Goal: Task Accomplishment & Management: Manage account settings

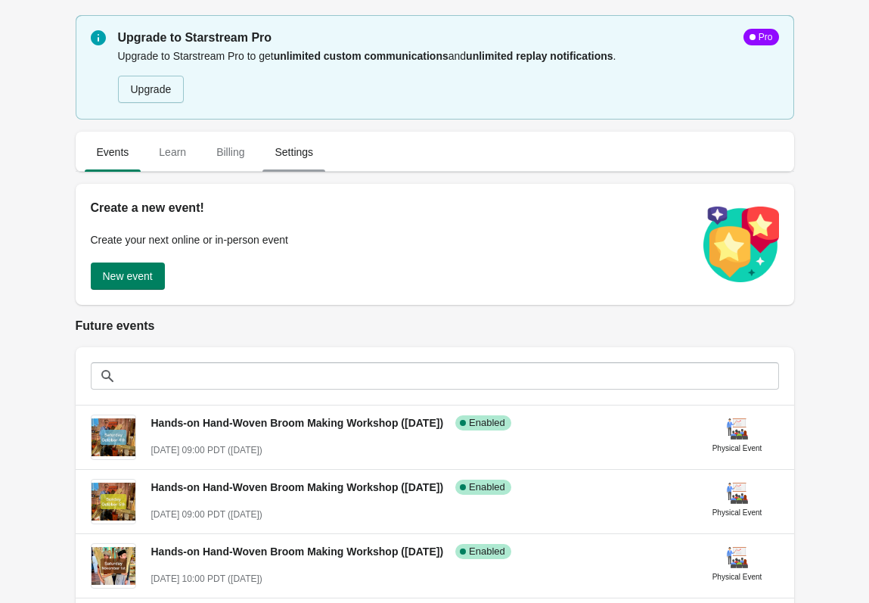
click at [296, 157] on span "Settings" at bounding box center [293, 151] width 63 height 27
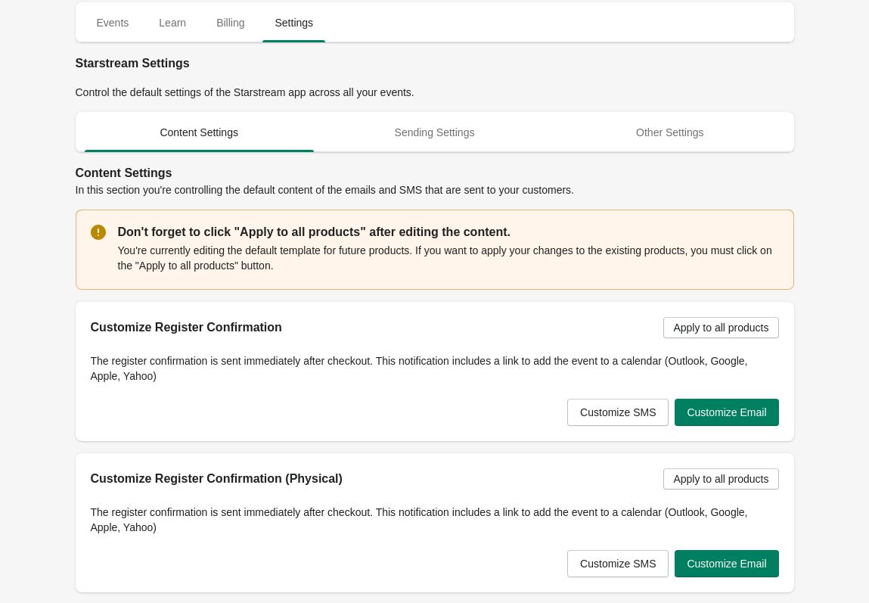
scroll to position [104, 0]
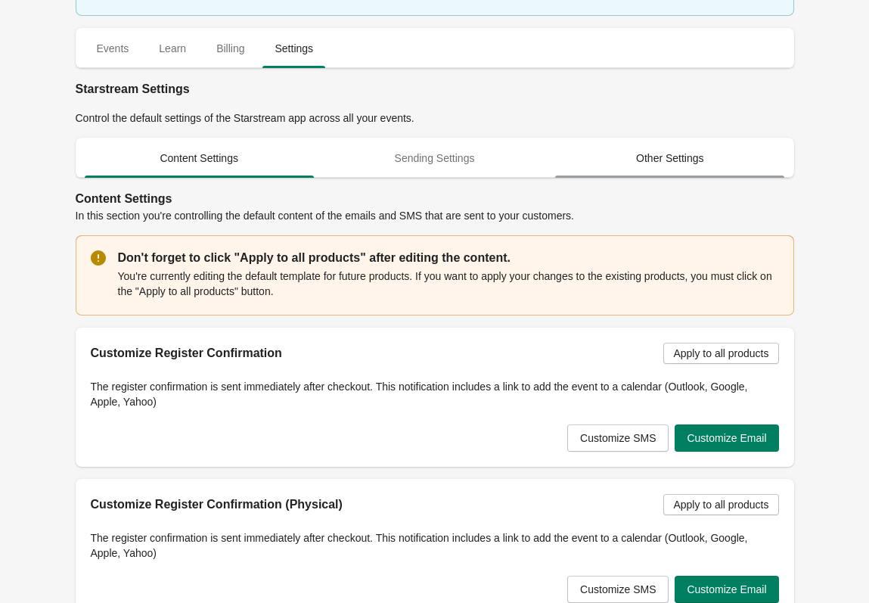
click at [670, 157] on span "Other Settings" at bounding box center [669, 157] width 229 height 27
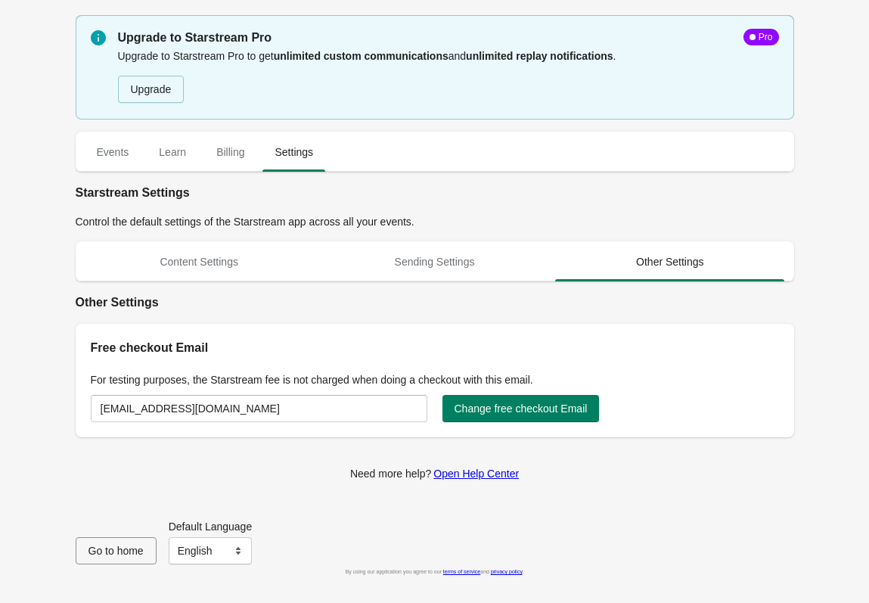
scroll to position [0, 0]
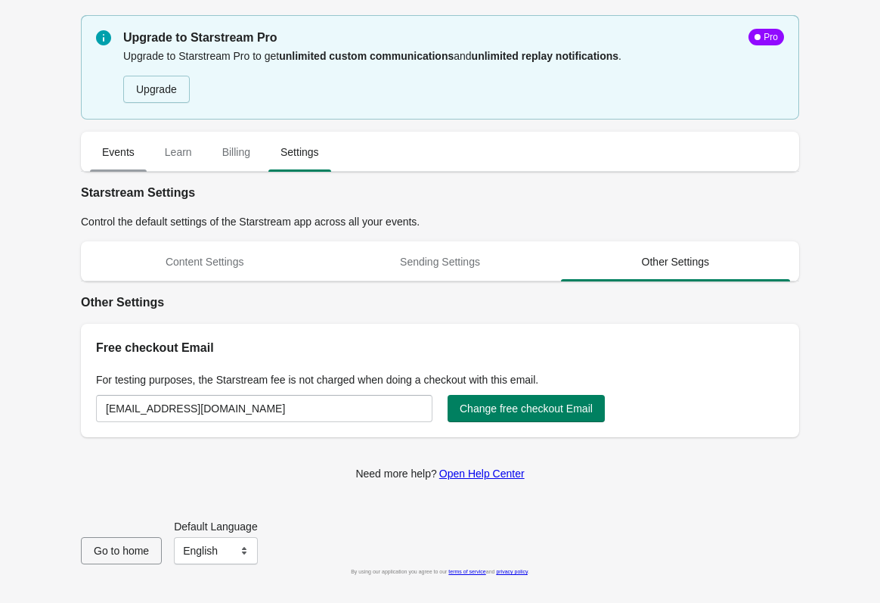
click at [111, 153] on span "Events" at bounding box center [118, 151] width 57 height 27
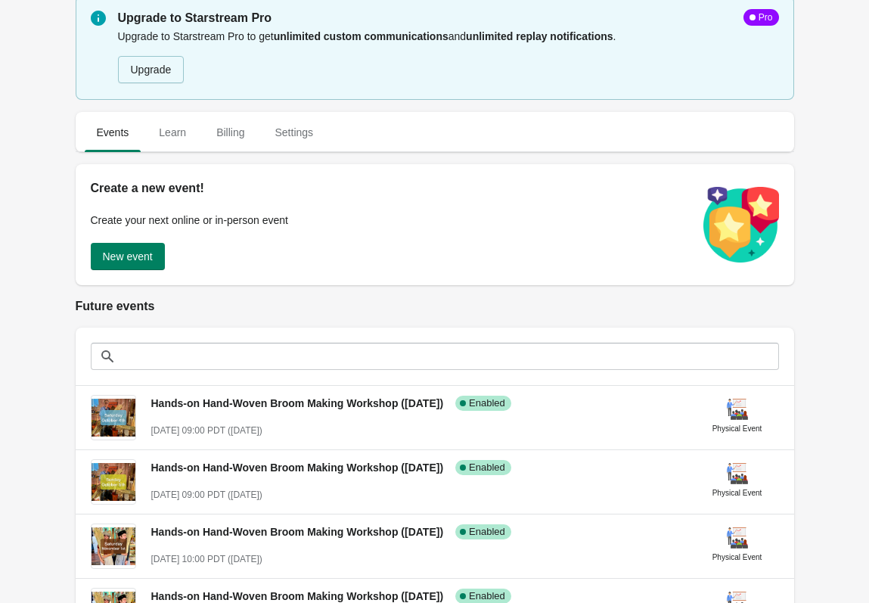
scroll to position [94, 0]
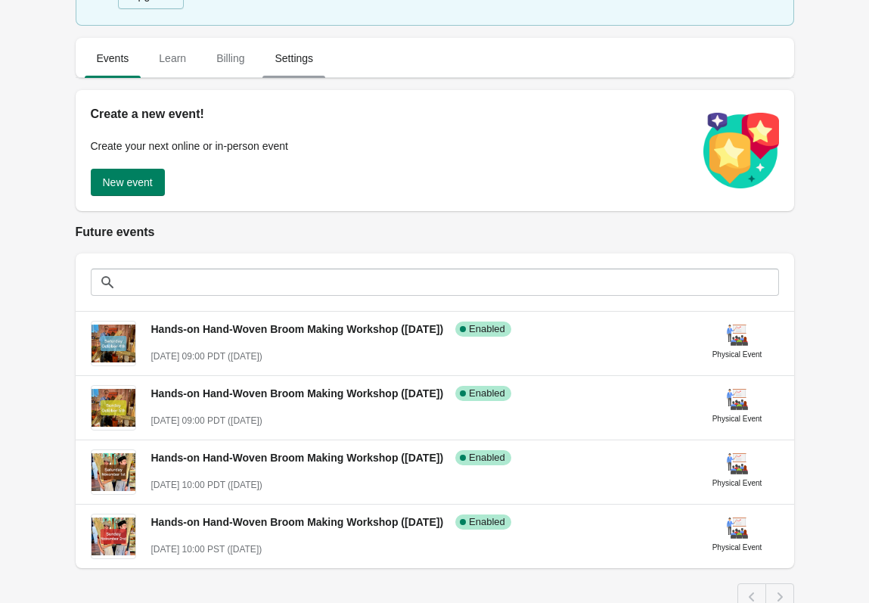
click at [296, 57] on span "Settings" at bounding box center [293, 58] width 63 height 27
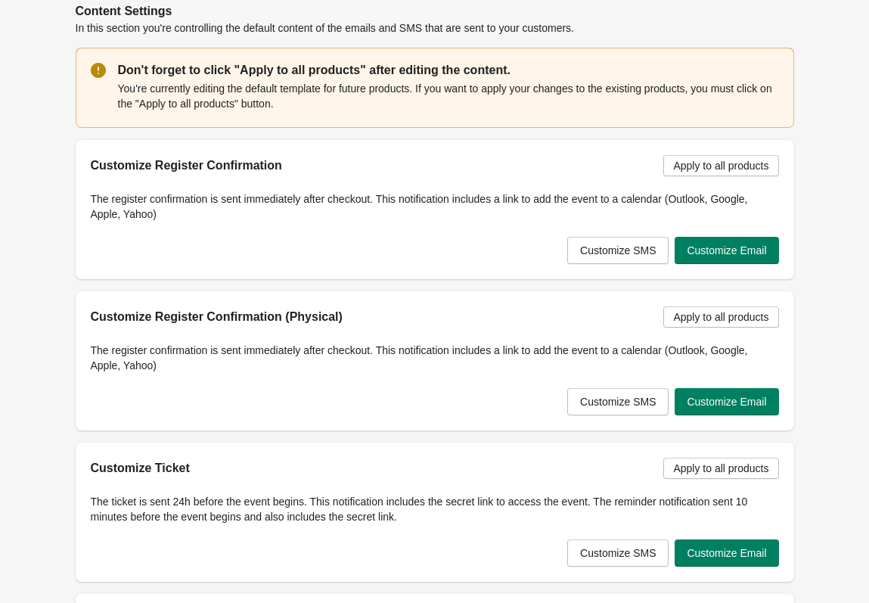
scroll to position [370, 0]
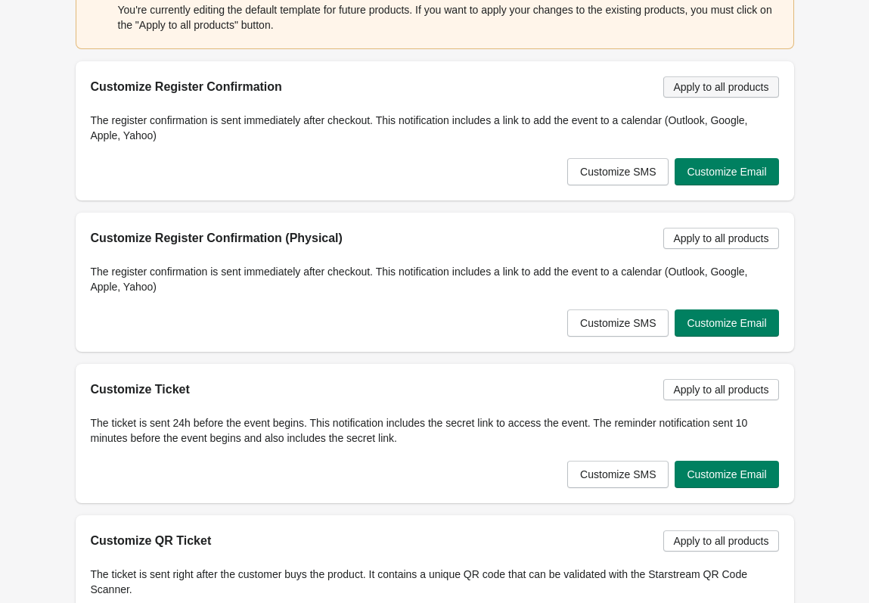
click at [716, 83] on span "Apply to all products" at bounding box center [720, 87] width 95 height 12
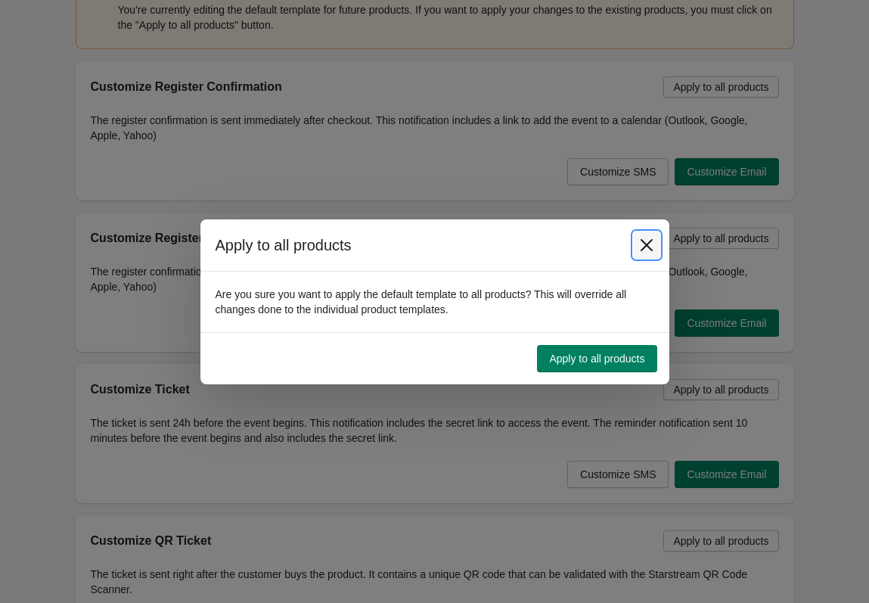
click at [649, 242] on icon "Close" at bounding box center [646, 244] width 15 height 15
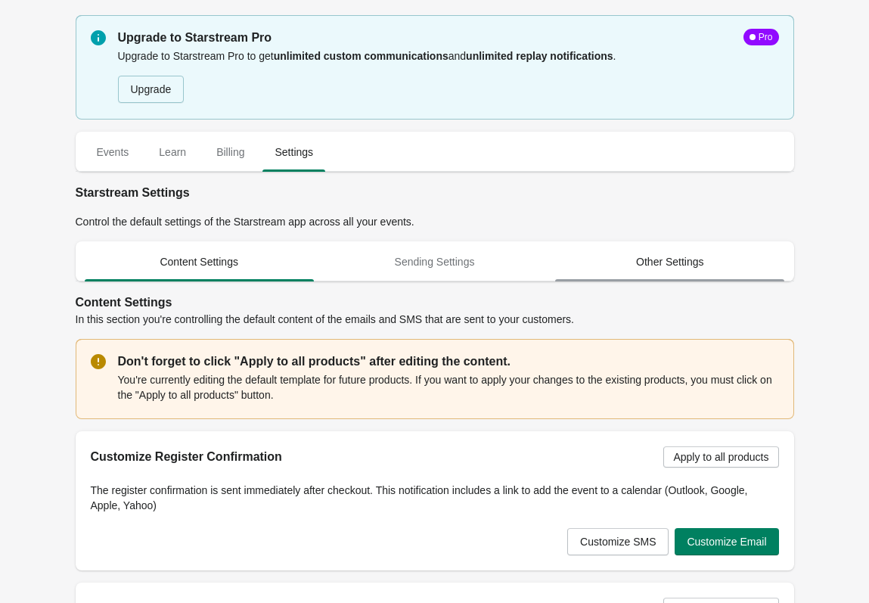
click at [681, 262] on span "Other Settings" at bounding box center [669, 261] width 229 height 27
